Goal: Transaction & Acquisition: Purchase product/service

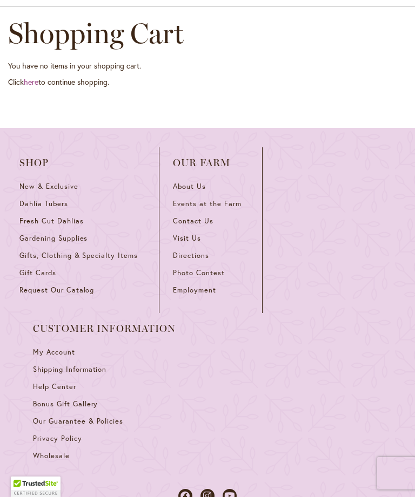
scroll to position [78, 0]
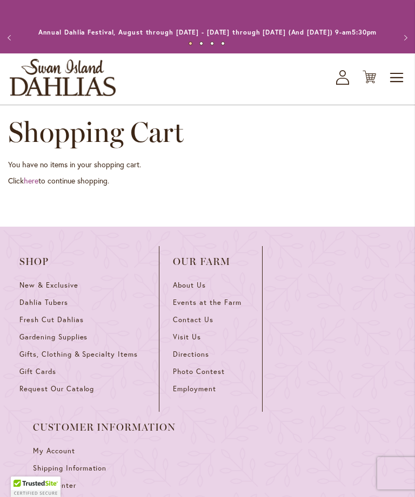
click at [343, 77] on icon at bounding box center [342, 73] width 6 height 6
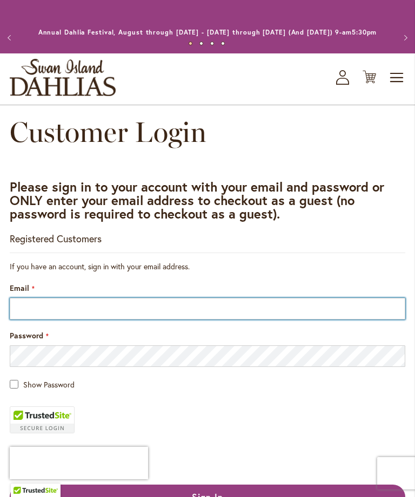
click at [266, 316] on input "Email" at bounding box center [207, 309] width 395 height 22
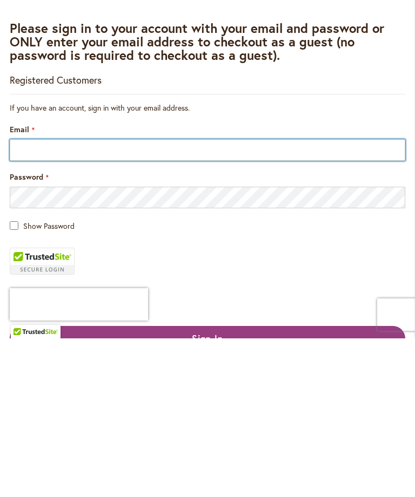
type input "**********"
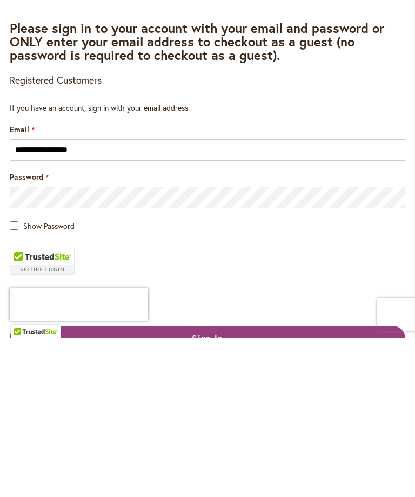
scroll to position [159, 0]
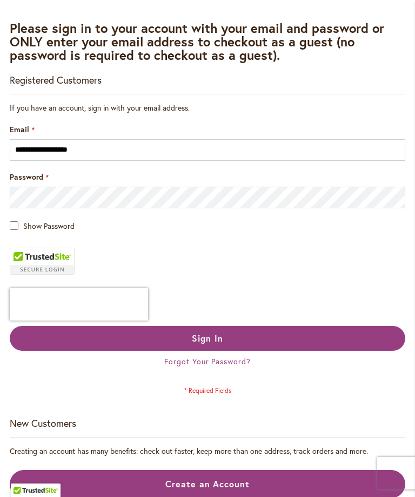
click at [305, 347] on button "Sign In" at bounding box center [207, 338] width 395 height 25
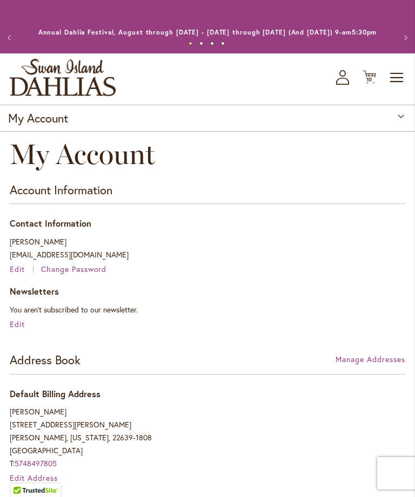
click at [372, 84] on icon at bounding box center [368, 77] width 13 height 13
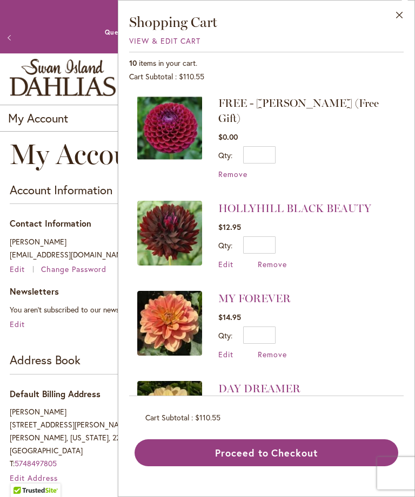
click at [307, 466] on button "Proceed to Checkout" at bounding box center [265, 452] width 263 height 27
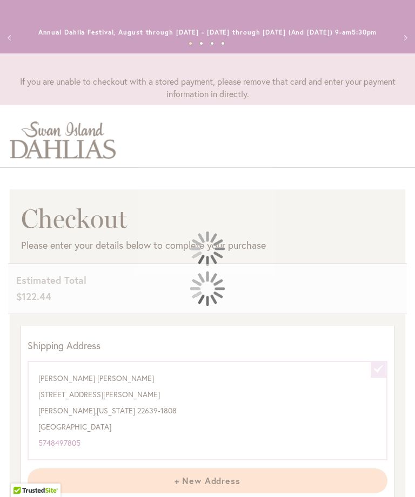
select select "**********"
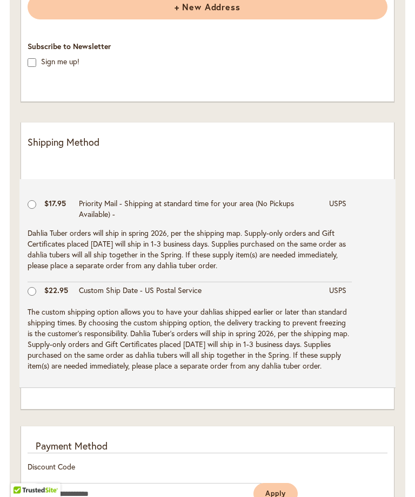
scroll to position [474, 0]
click at [339, 304] on td "USPS" at bounding box center [337, 293] width 28 height 22
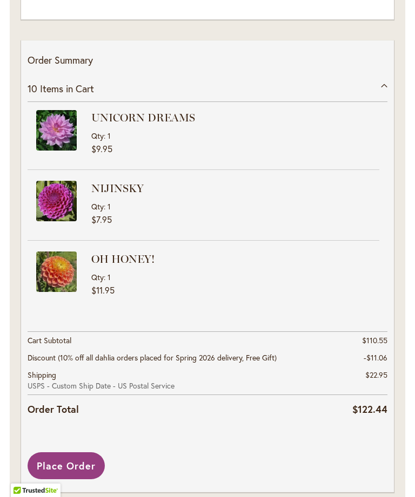
scroll to position [0, 0]
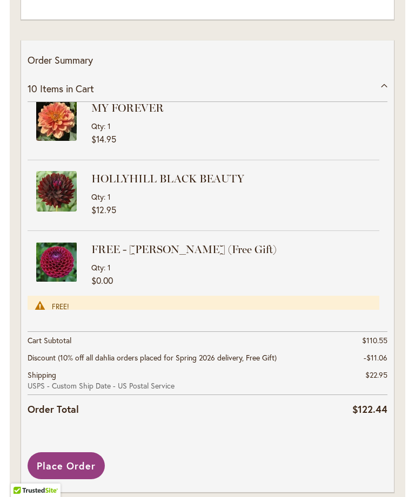
click at [344, 310] on div "FREE!" at bounding box center [210, 306] width 316 height 9
